Goal: Communication & Community: Answer question/provide support

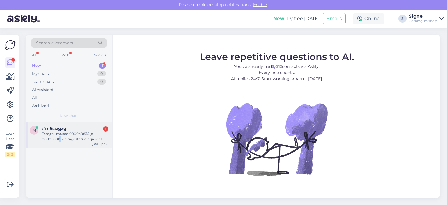
drag, startPoint x: 59, startPoint y: 136, endPoint x: 90, endPoint y: 137, distance: 30.3
click at [61, 136] on div "Tere,tellimused 000049835 ja 000050819 on tagastatud aga raha pole arvele jõudn…" at bounding box center [75, 136] width 66 height 10
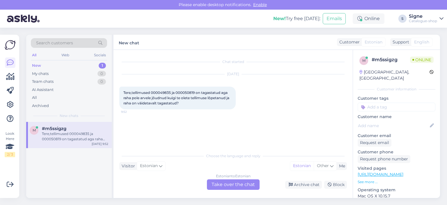
click at [231, 185] on div "Estonian to Estonian Take over the chat" at bounding box center [233, 184] width 53 height 10
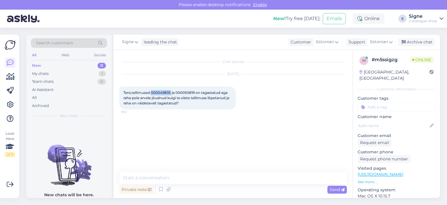
drag, startPoint x: 153, startPoint y: 89, endPoint x: 172, endPoint y: 92, distance: 19.4
click at [172, 92] on div "Tere,tellimused 000049835 ja 000050819 on tagastatud aga raha pole arvele jõudn…" at bounding box center [177, 97] width 116 height 23
copy span "000049835"
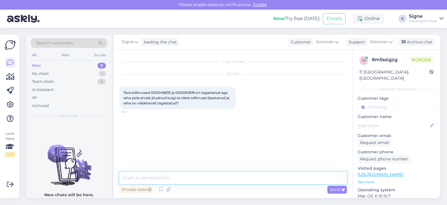
click at [136, 177] on textarea at bounding box center [233, 177] width 228 height 12
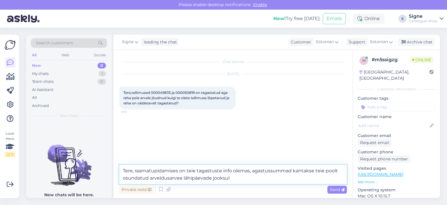
type textarea "Tere, raamatupidamises on teie tagastuste info olemas, agastussummad kantakse t…"
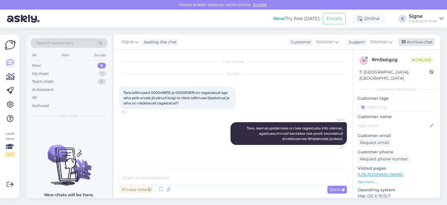
click at [413, 40] on div "Archive chat" at bounding box center [416, 42] width 37 height 8
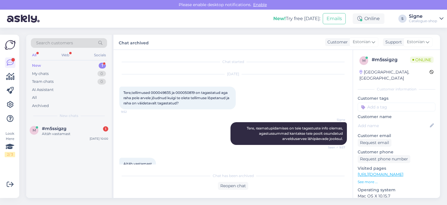
scroll to position [12, 0]
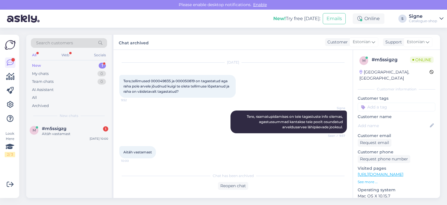
drag, startPoint x: 232, startPoint y: 182, endPoint x: 362, endPoint y: 33, distance: 198.2
click at [233, 180] on div "Chat has been archived Reopen chat" at bounding box center [233, 179] width 228 height 20
click at [234, 185] on div "Reopen chat" at bounding box center [233, 186] width 30 height 8
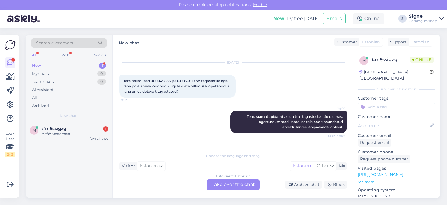
scroll to position [18, 0]
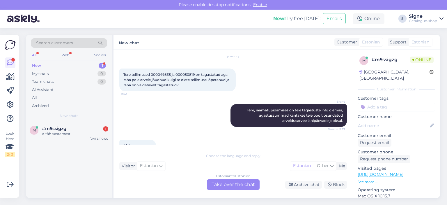
drag, startPoint x: 224, startPoint y: 181, endPoint x: 285, endPoint y: 127, distance: 81.6
click at [224, 181] on div "Estonian to Estonian Take over the chat" at bounding box center [233, 184] width 53 height 10
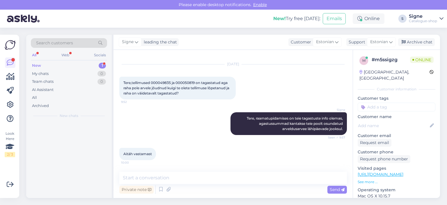
scroll to position [10, 0]
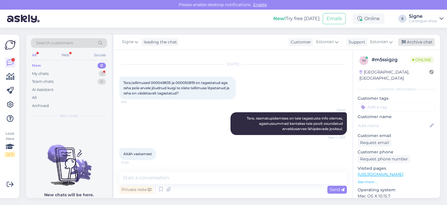
click at [420, 44] on div "Archive chat" at bounding box center [416, 42] width 37 height 8
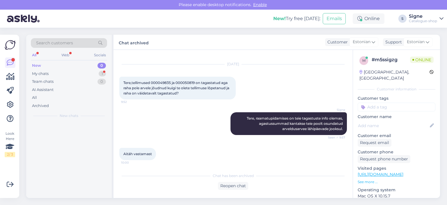
scroll to position [12, 0]
